Goal: Information Seeking & Learning: Check status

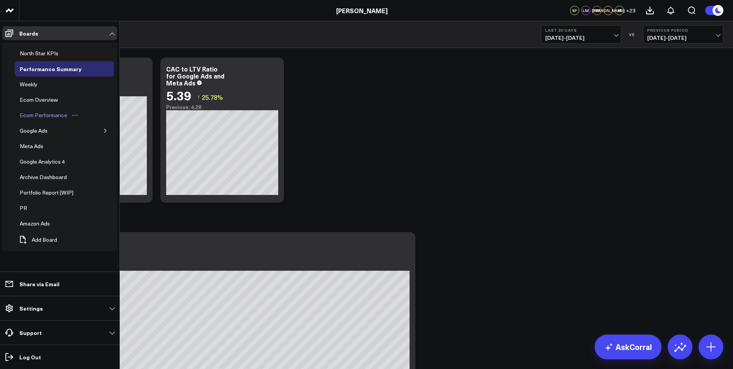
click at [57, 114] on div "Ecom Performance" at bounding box center [43, 115] width 51 height 9
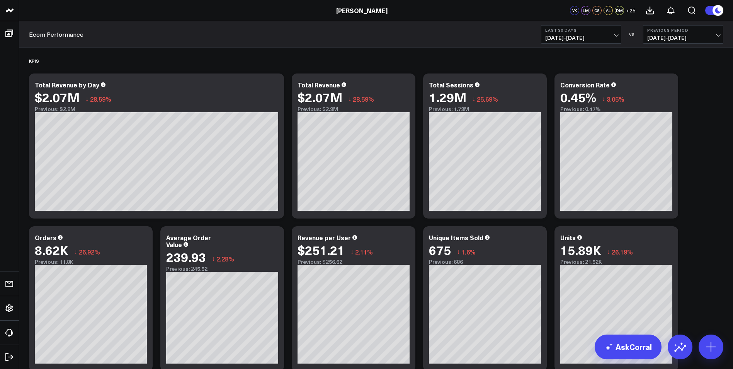
click at [618, 33] on button "Last 30 Days [DATE] - [DATE]" at bounding box center [581, 34] width 80 height 19
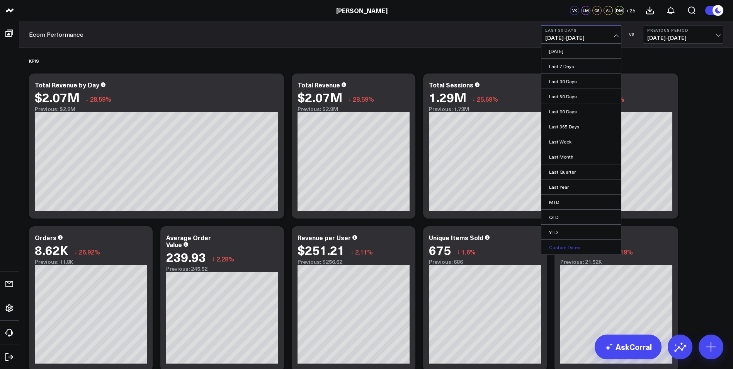
click at [572, 251] on link "Custom Dates" at bounding box center [582, 247] width 80 height 15
select select "9"
select select "2025"
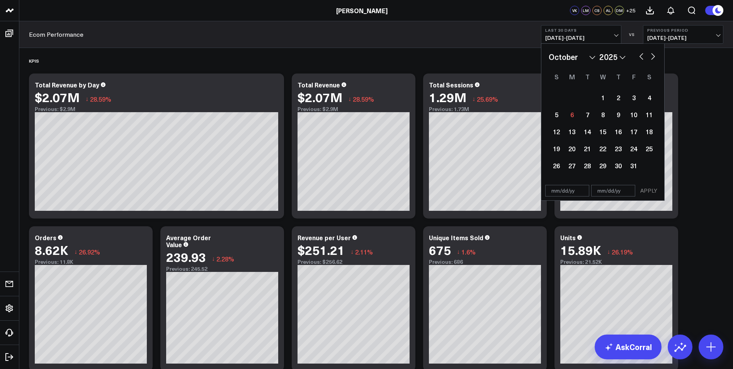
click at [641, 54] on button "button" at bounding box center [642, 55] width 8 height 9
select select "8"
select select "2025"
click at [588, 164] on div "30" at bounding box center [587, 165] width 15 height 15
type input "[DATE]"
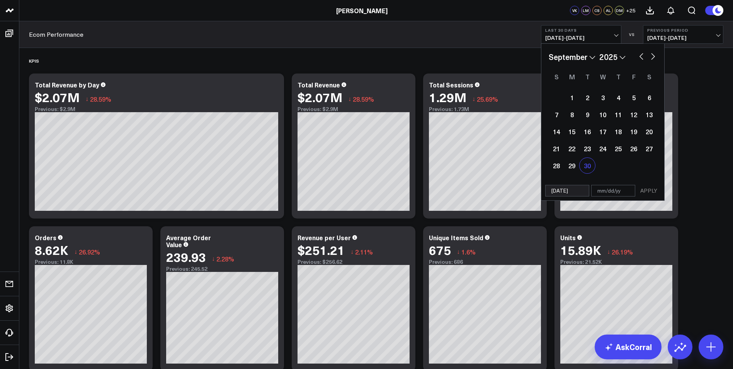
select select "8"
select select "2025"
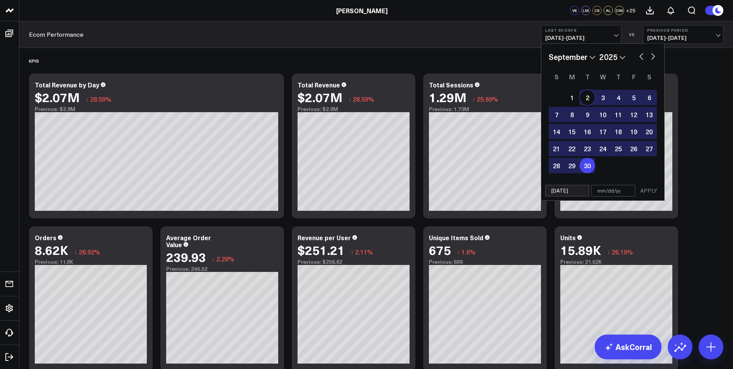
click at [585, 95] on div "2" at bounding box center [587, 97] width 15 height 15
type input "[DATE]"
select select "8"
select select "2025"
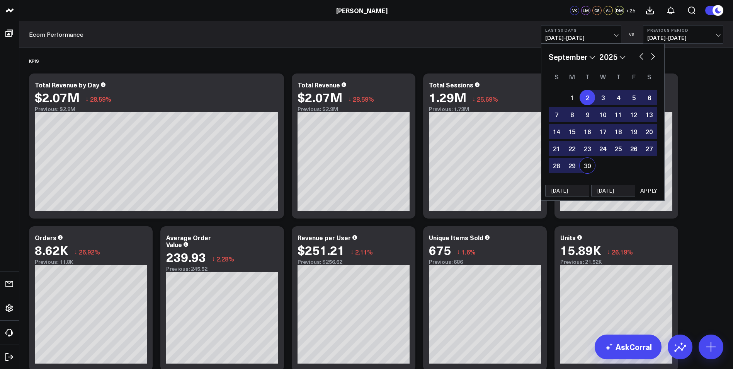
click at [647, 188] on button "APPLY" at bounding box center [648, 191] width 23 height 12
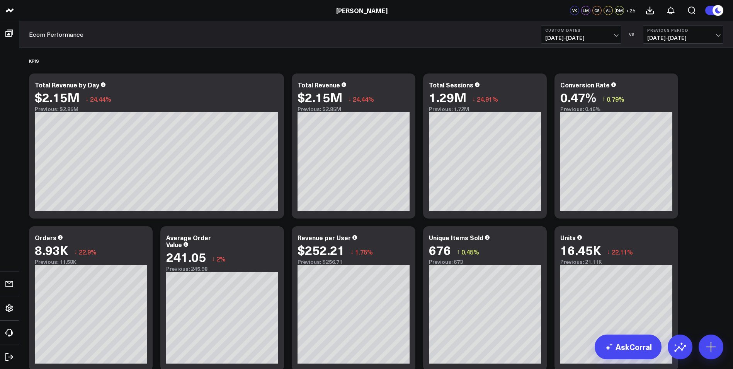
click at [718, 36] on span "[DATE] - [DATE]" at bounding box center [684, 38] width 72 height 6
click at [660, 79] on link "YoY" at bounding box center [684, 81] width 80 height 15
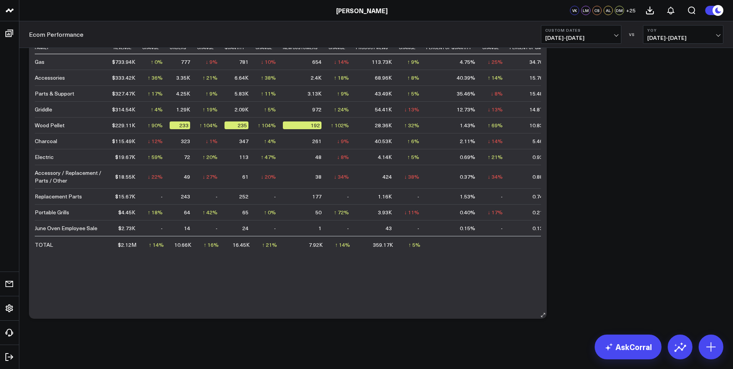
scroll to position [1415, 0]
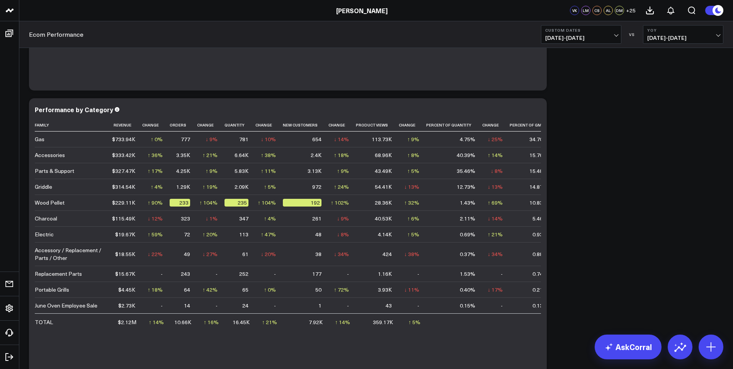
click at [716, 33] on button "YoY [DATE] - [DATE]" at bounding box center [683, 34] width 80 height 19
click at [680, 54] on link "Previous Period" at bounding box center [684, 51] width 80 height 15
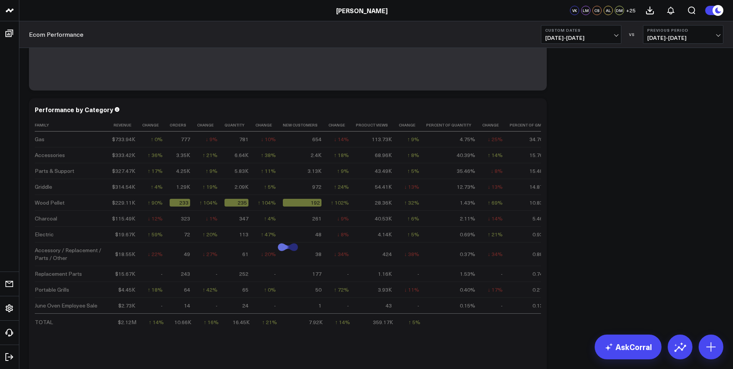
click at [661, 31] on b "Previous Period" at bounding box center [684, 30] width 72 height 5
click at [667, 111] on link "Custom Dates" at bounding box center [684, 111] width 80 height 15
select select "9"
select select "2025"
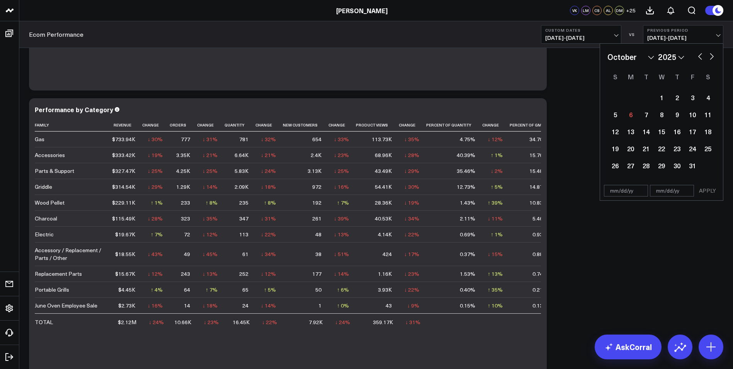
click at [699, 55] on button "button" at bounding box center [701, 55] width 8 height 9
select select "8"
select select "2025"
click at [699, 55] on button "button" at bounding box center [701, 55] width 8 height 9
select select "7"
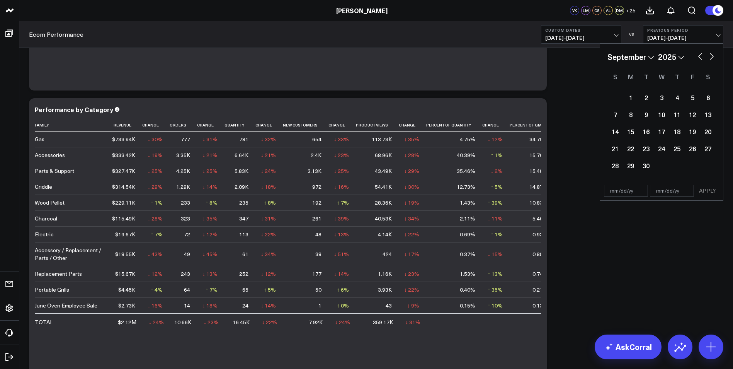
select select "2025"
click at [620, 114] on div "3" at bounding box center [615, 114] width 15 height 15
type input "[DATE]"
select select "7"
select select "2025"
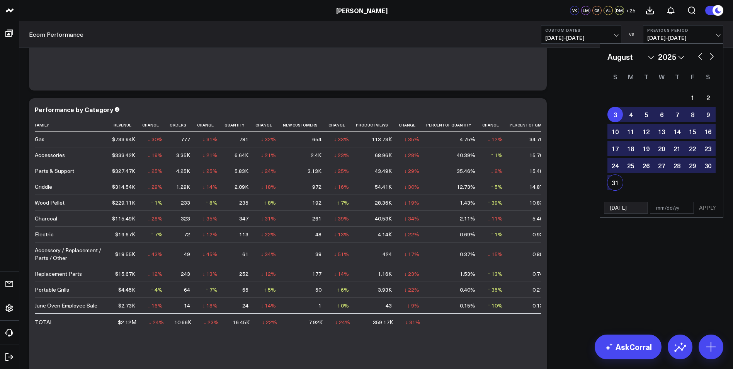
click at [612, 183] on div "31" at bounding box center [615, 182] width 15 height 15
type input "[DATE]"
select select "7"
select select "2025"
click at [704, 206] on button "APPLY" at bounding box center [707, 208] width 23 height 12
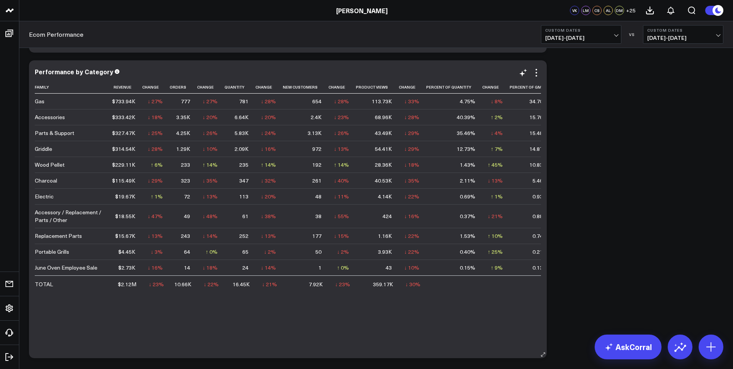
scroll to position [1453, 0]
click at [698, 34] on button "Custom Dates [DATE] - [DATE]" at bounding box center [683, 34] width 80 height 19
click at [663, 77] on link "YoY" at bounding box center [684, 81] width 80 height 15
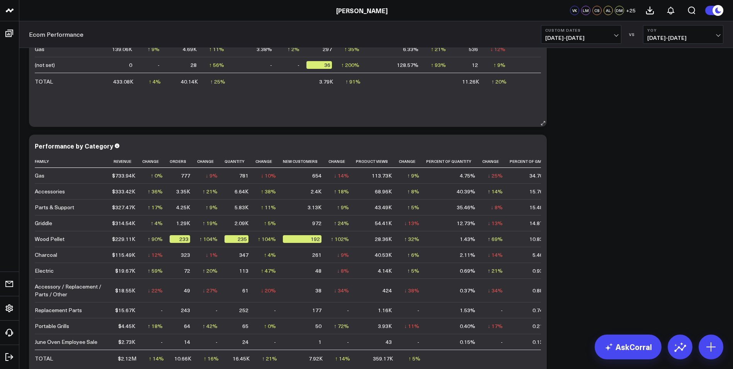
scroll to position [1453, 0]
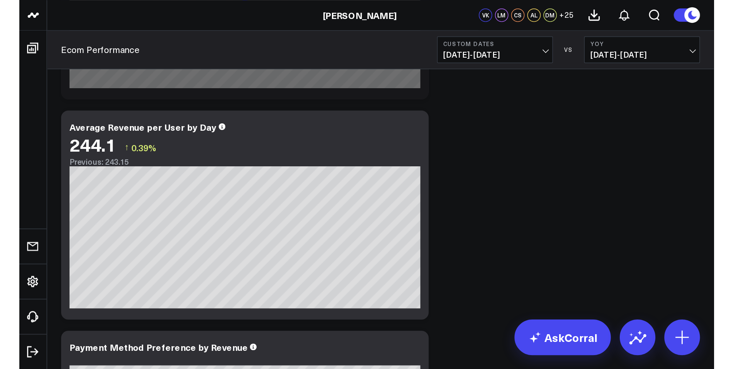
scroll to position [1407, 0]
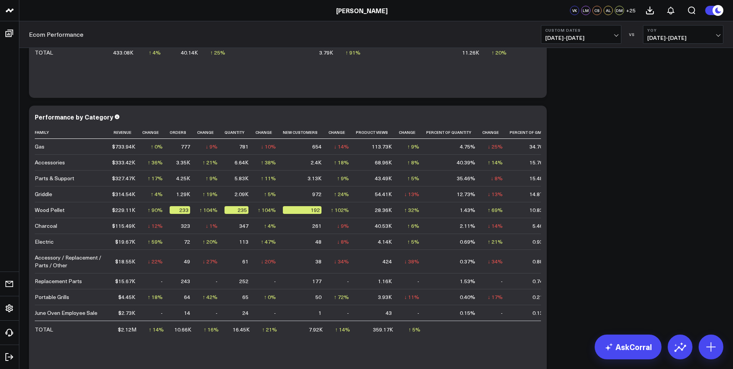
click at [609, 34] on button "Custom Dates 09/02/25 - 09/30/25" at bounding box center [581, 34] width 80 height 19
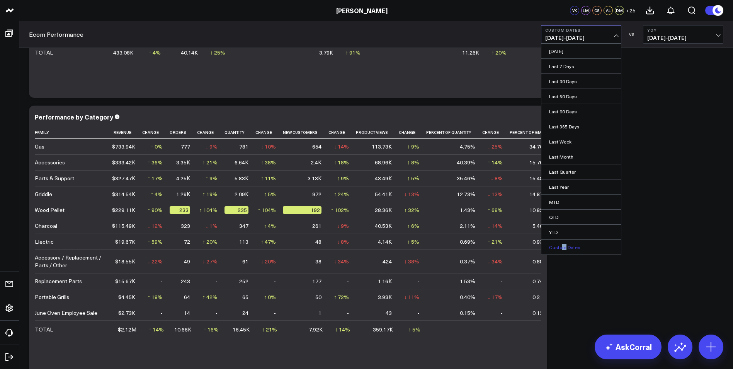
click at [564, 248] on link "Custom Dates" at bounding box center [582, 247] width 80 height 15
select select "9"
select select "2025"
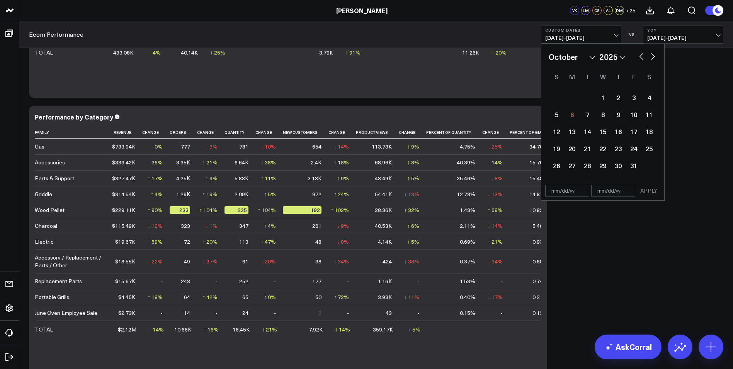
click at [643, 57] on button "button" at bounding box center [642, 55] width 8 height 9
select select "8"
select select "2025"
click at [643, 57] on button "button" at bounding box center [642, 55] width 8 height 9
select select "7"
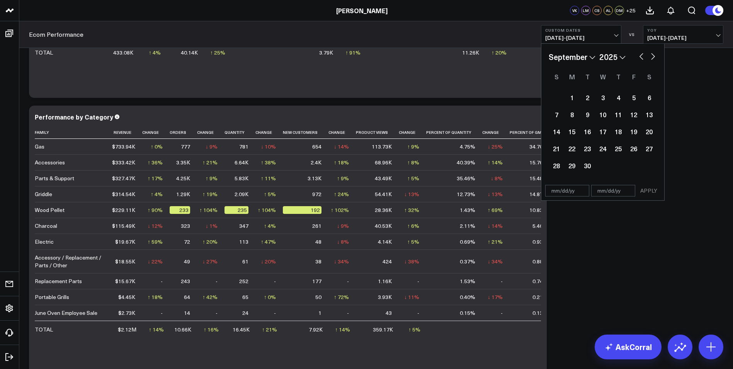
select select "2025"
click at [559, 114] on div "3" at bounding box center [556, 114] width 15 height 15
type input "[DATE]"
select select "7"
select select "2025"
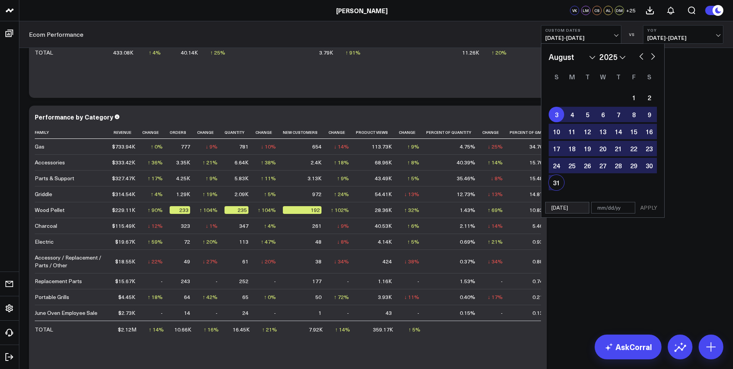
click at [554, 178] on div "31" at bounding box center [556, 182] width 15 height 15
type input "[DATE]"
select select "7"
select select "2025"
click at [654, 206] on button "APPLY" at bounding box center [648, 208] width 23 height 12
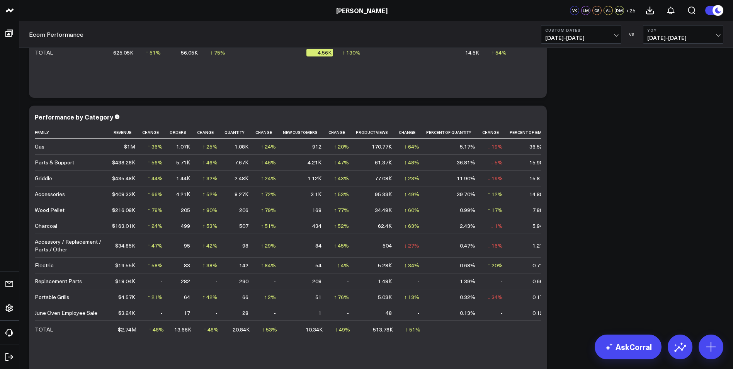
click at [611, 36] on span "08/03/25 - 08/31/25" at bounding box center [581, 38] width 72 height 6
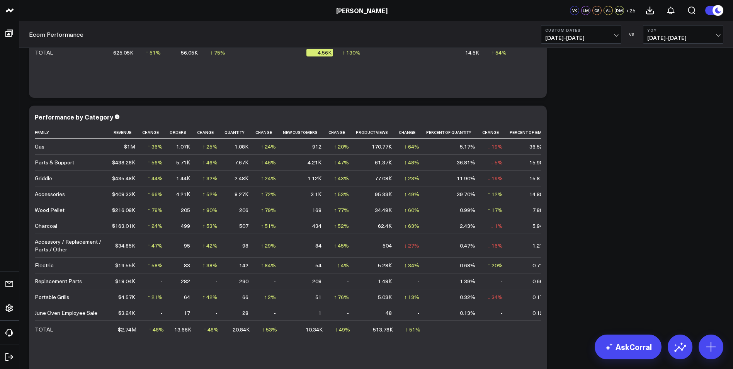
click at [712, 37] on span "09/02/24 - 09/30/24" at bounding box center [684, 38] width 72 height 6
click at [665, 80] on link "YoY" at bounding box center [684, 81] width 80 height 15
click at [712, 33] on button "YoY [DATE] - [DATE]" at bounding box center [683, 34] width 80 height 19
click at [676, 110] on link "Custom Dates" at bounding box center [684, 111] width 80 height 15
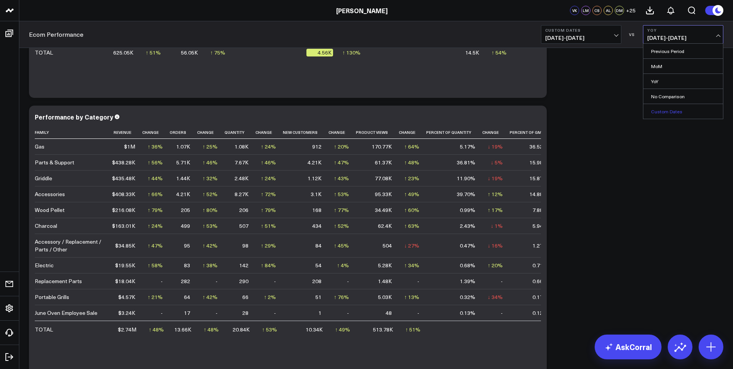
select select "9"
select select "2025"
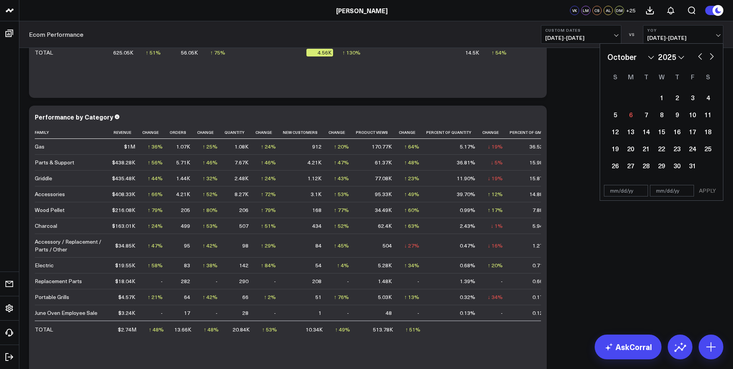
click at [682, 58] on select "2026 2025 2024 2023 2022 2021 2020 2019 2018 2017 2016 2015 2014 2013 2012 2011…" at bounding box center [671, 57] width 26 height 12
select select "9"
select select "2024"
click at [653, 59] on select "January February March April May June July August September October November De…" at bounding box center [631, 57] width 47 height 12
select select "7"
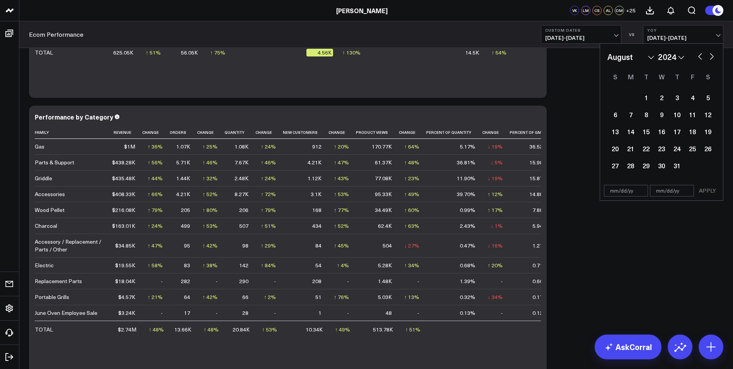
select select "2024"
click at [709, 99] on div "3" at bounding box center [707, 97] width 15 height 15
type input "08/03/24"
select select "7"
select select "2024"
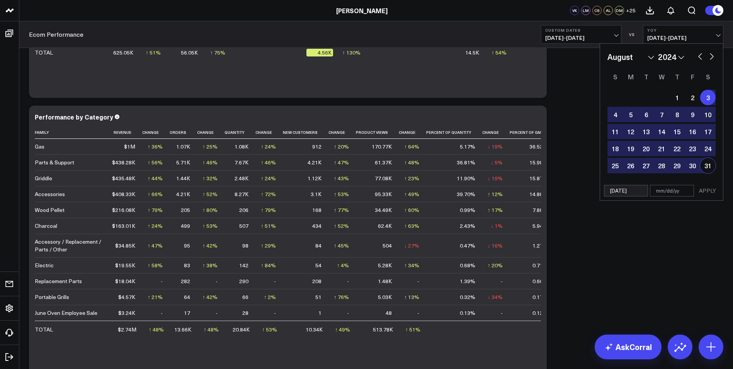
click at [707, 165] on div "31" at bounding box center [707, 165] width 15 height 15
type input "08/31/24"
select select "7"
select select "2024"
click at [712, 192] on button "APPLY" at bounding box center [707, 191] width 23 height 12
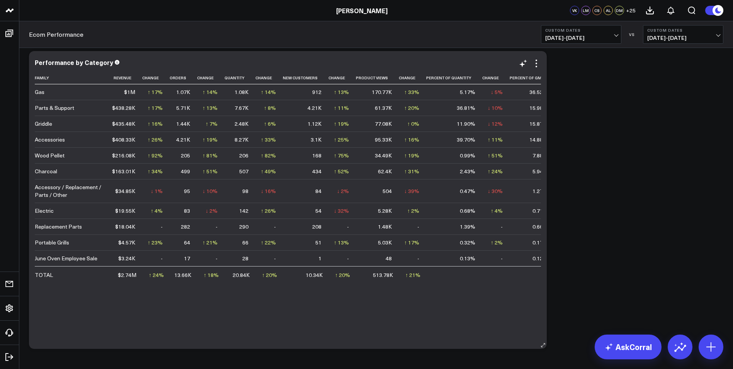
scroll to position [1492, 0]
